Goal: Information Seeking & Learning: Learn about a topic

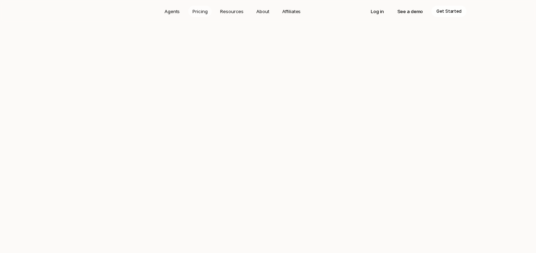
click at [203, 11] on p "Pricing" at bounding box center [199, 11] width 15 height 7
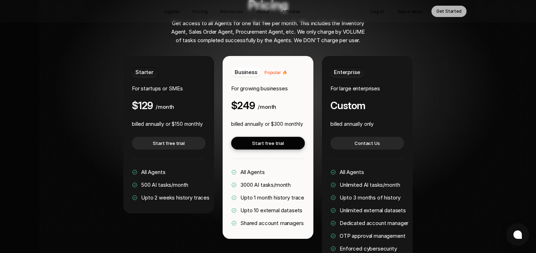
scroll to position [1380, 0]
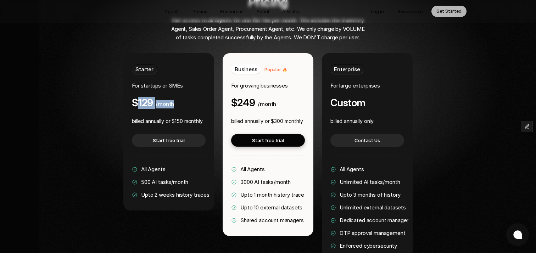
drag, startPoint x: 139, startPoint y: 82, endPoint x: 177, endPoint y: 83, distance: 37.9
click at [177, 83] on div "Starter For startups or SMEs $129 /month" at bounding box center [169, 87] width 74 height 44
drag, startPoint x: 175, startPoint y: 100, endPoint x: 204, endPoint y: 100, distance: 29.4
click at [204, 100] on div "Starter For startups or SMEs $129 /month billed annually or $150 monthly Start …" at bounding box center [168, 131] width 91 height 157
drag, startPoint x: 141, startPoint y: 161, endPoint x: 189, endPoint y: 163, distance: 47.9
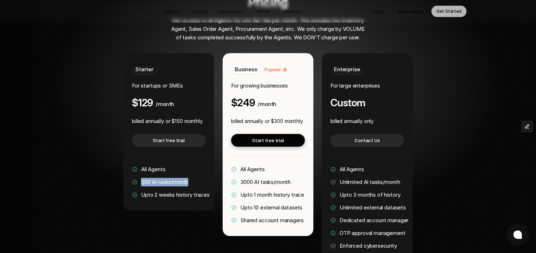
click at [189, 165] on div "All Agents 500 AI tasks/month Upto 2 weeks history traces" at bounding box center [171, 182] width 78 height 34
click at [145, 179] on span "500 AI tasks/month" at bounding box center [164, 182] width 47 height 7
drag, startPoint x: 141, startPoint y: 161, endPoint x: 190, endPoint y: 162, distance: 48.9
click at [190, 165] on div "All Agents 500 AI tasks/month Upto 2 weeks history traces" at bounding box center [171, 182] width 78 height 34
drag, startPoint x: 176, startPoint y: 173, endPoint x: 210, endPoint y: 174, distance: 34.0
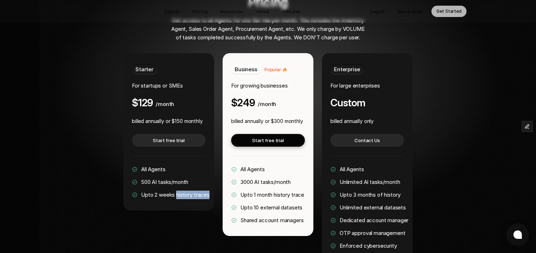
click at [209, 191] on span "Upto 2 weeks history traces" at bounding box center [175, 194] width 68 height 7
drag, startPoint x: 142, startPoint y: 174, endPoint x: 209, endPoint y: 175, distance: 67.3
click at [209, 191] on span "Upto 2 weeks history traces" at bounding box center [175, 194] width 68 height 7
drag, startPoint x: 241, startPoint y: 186, endPoint x: 301, endPoint y: 187, distance: 59.9
click at [301, 204] on span "Upto 10 external datasets" at bounding box center [271, 207] width 62 height 7
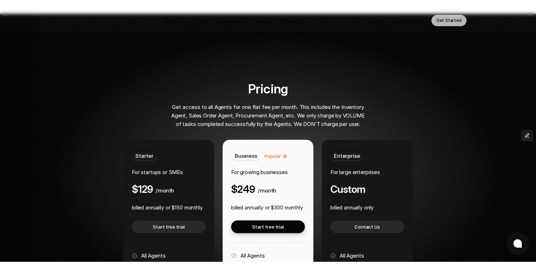
scroll to position [1297, 0]
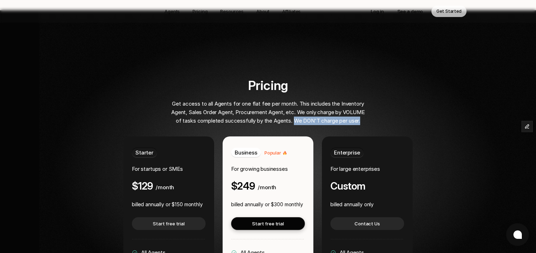
drag, startPoint x: 293, startPoint y: 98, endPoint x: 371, endPoint y: 99, distance: 77.6
click at [371, 99] on div "Pricing Get access to all Agents for one flat fee per month. This includes the …" at bounding box center [268, 101] width 312 height 47
drag, startPoint x: 141, startPoint y: 243, endPoint x: 188, endPoint y: 244, distance: 46.8
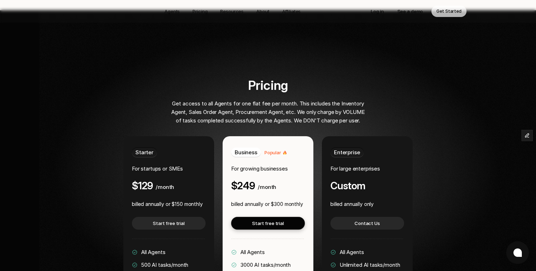
click at [424, 78] on div "Pricing Get access to all Agents for one flat fee per month. This includes the …" at bounding box center [268, 211] width 429 height 267
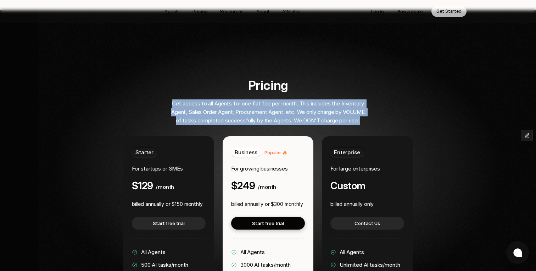
drag, startPoint x: 172, startPoint y: 82, endPoint x: 361, endPoint y: 96, distance: 189.8
click at [361, 100] on p "Get access to all Agents for one flat fee per month. This includes the Inventor…" at bounding box center [268, 113] width 198 height 26
click at [192, 100] on p "Get access to all Agents for one flat fee per month. This includes the Inventor…" at bounding box center [268, 113] width 198 height 26
drag, startPoint x: 172, startPoint y: 82, endPoint x: 363, endPoint y: 99, distance: 192.2
click at [363, 100] on p "Get access to all Agents for one flat fee per month. This includes the Inventor…" at bounding box center [268, 113] width 198 height 26
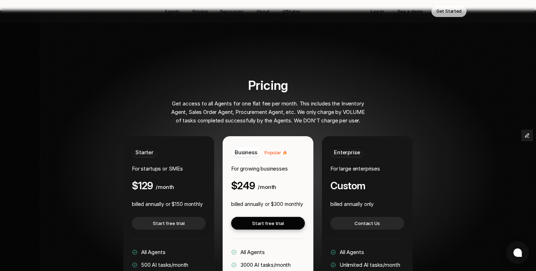
click at [403, 78] on div "Pricing Get access to all Agents for one flat fee per month. This includes the …" at bounding box center [268, 101] width 312 height 47
